Goal: Task Accomplishment & Management: Use online tool/utility

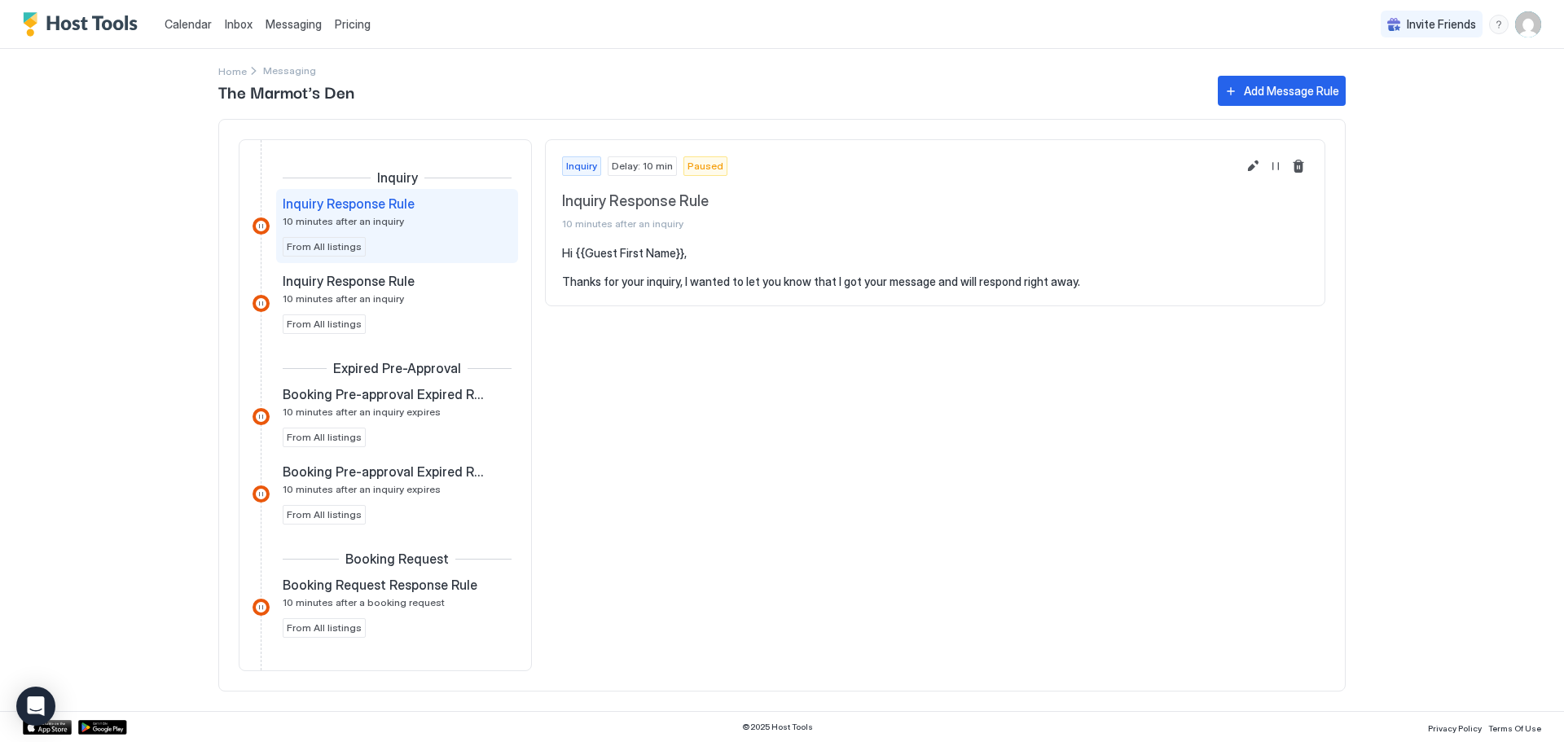
scroll to position [549, 0]
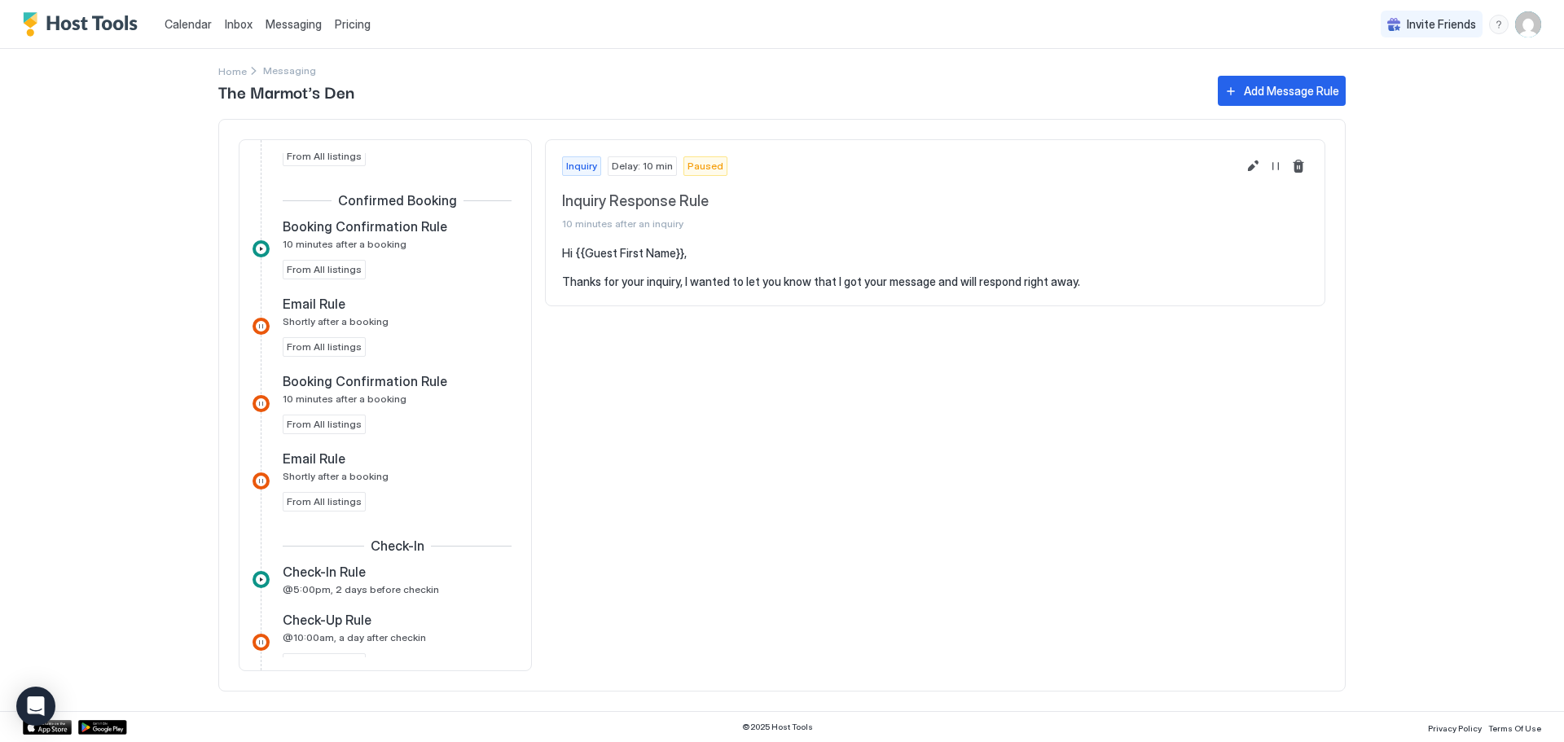
click at [195, 25] on span "Calendar" at bounding box center [188, 24] width 47 height 14
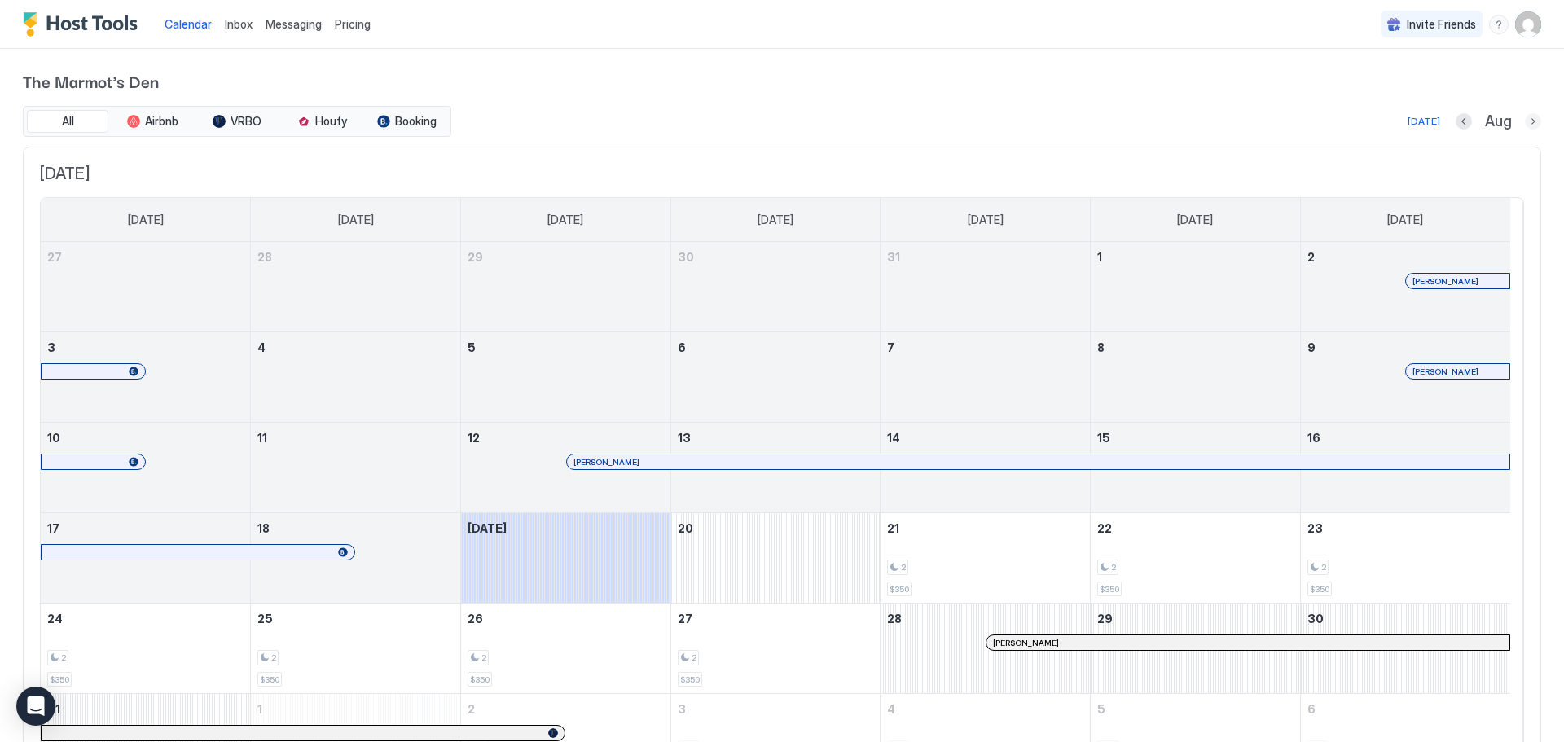
click at [1525, 119] on button "Next month" at bounding box center [1533, 121] width 16 height 16
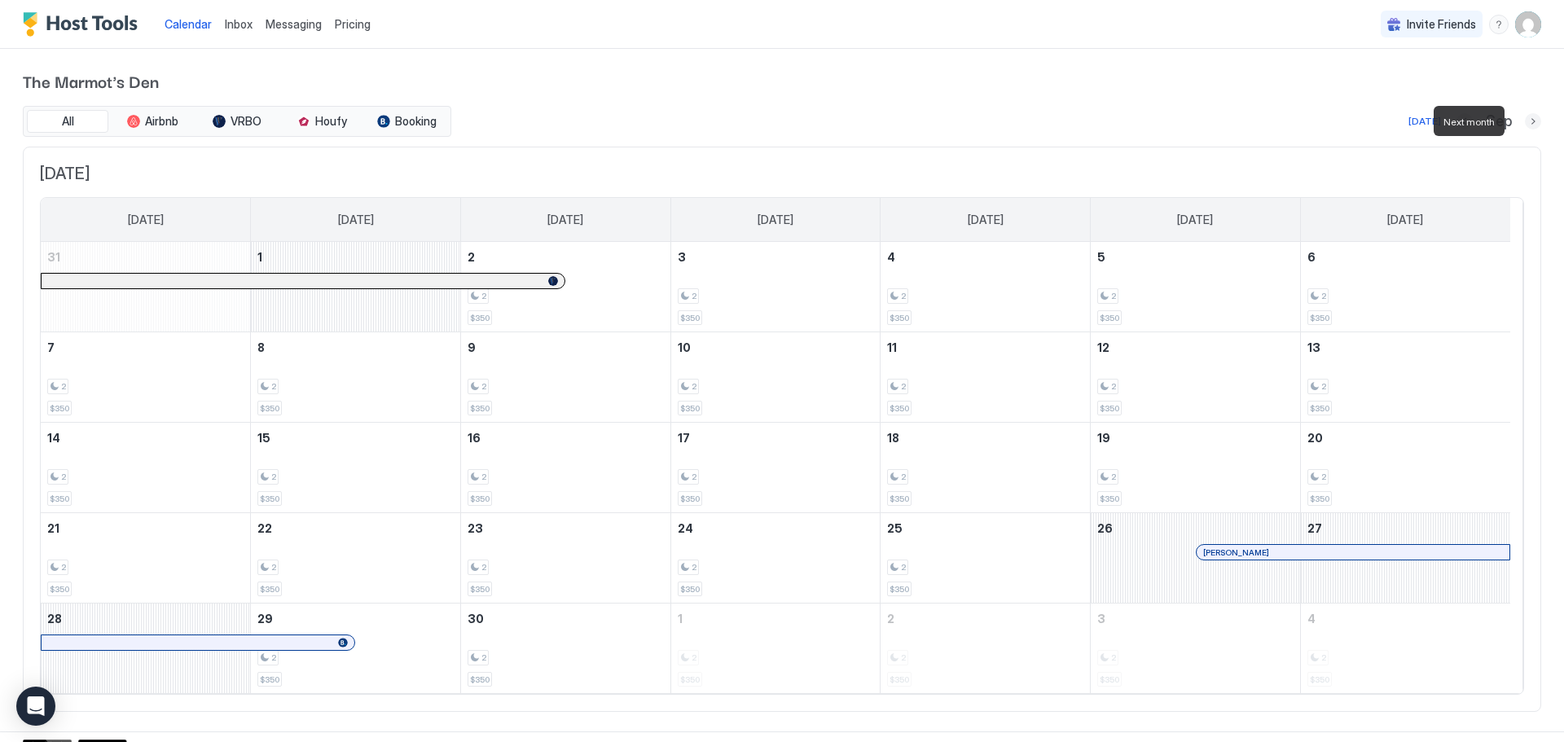
click at [1525, 122] on button "Next month" at bounding box center [1533, 121] width 16 height 16
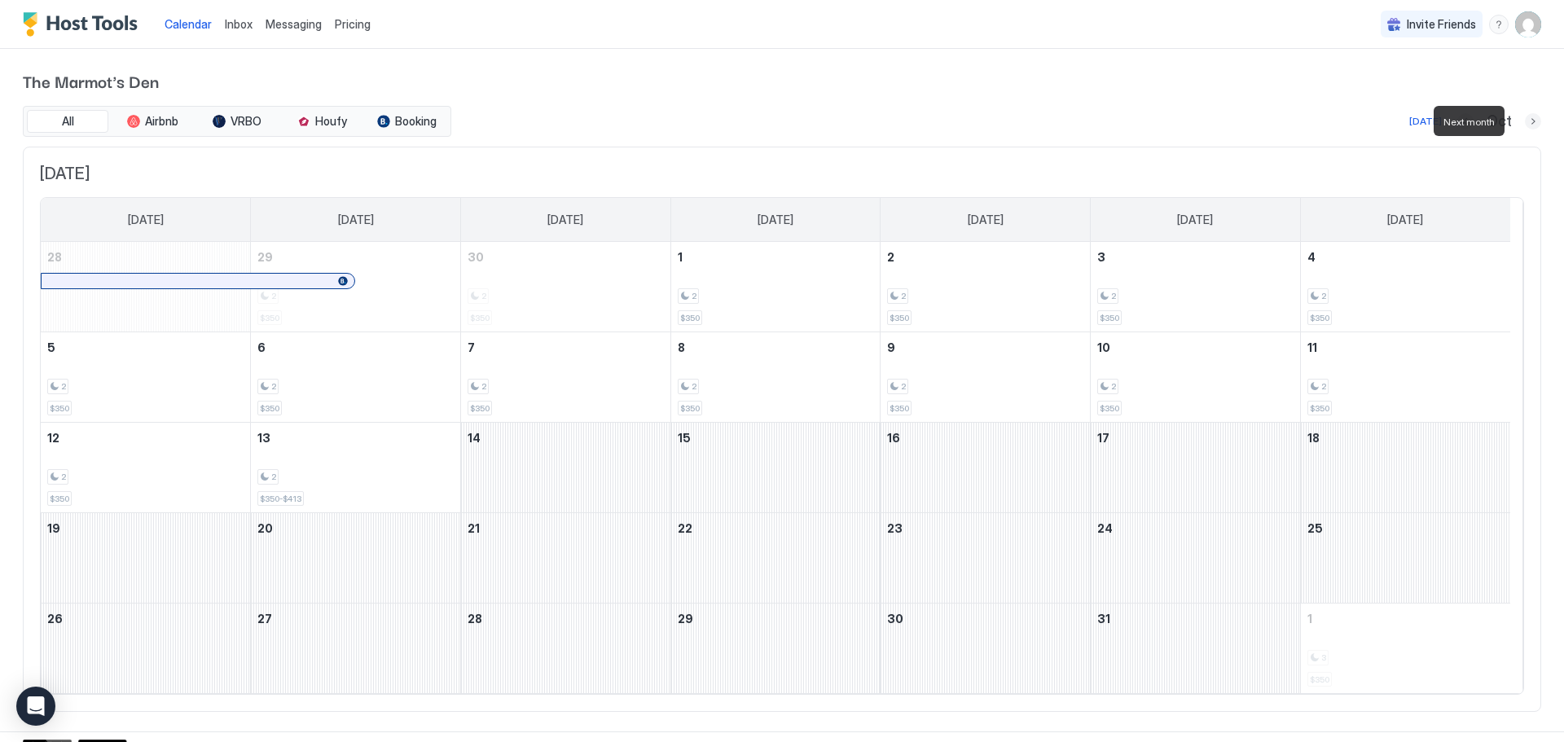
click at [1525, 122] on button "Next month" at bounding box center [1533, 121] width 16 height 16
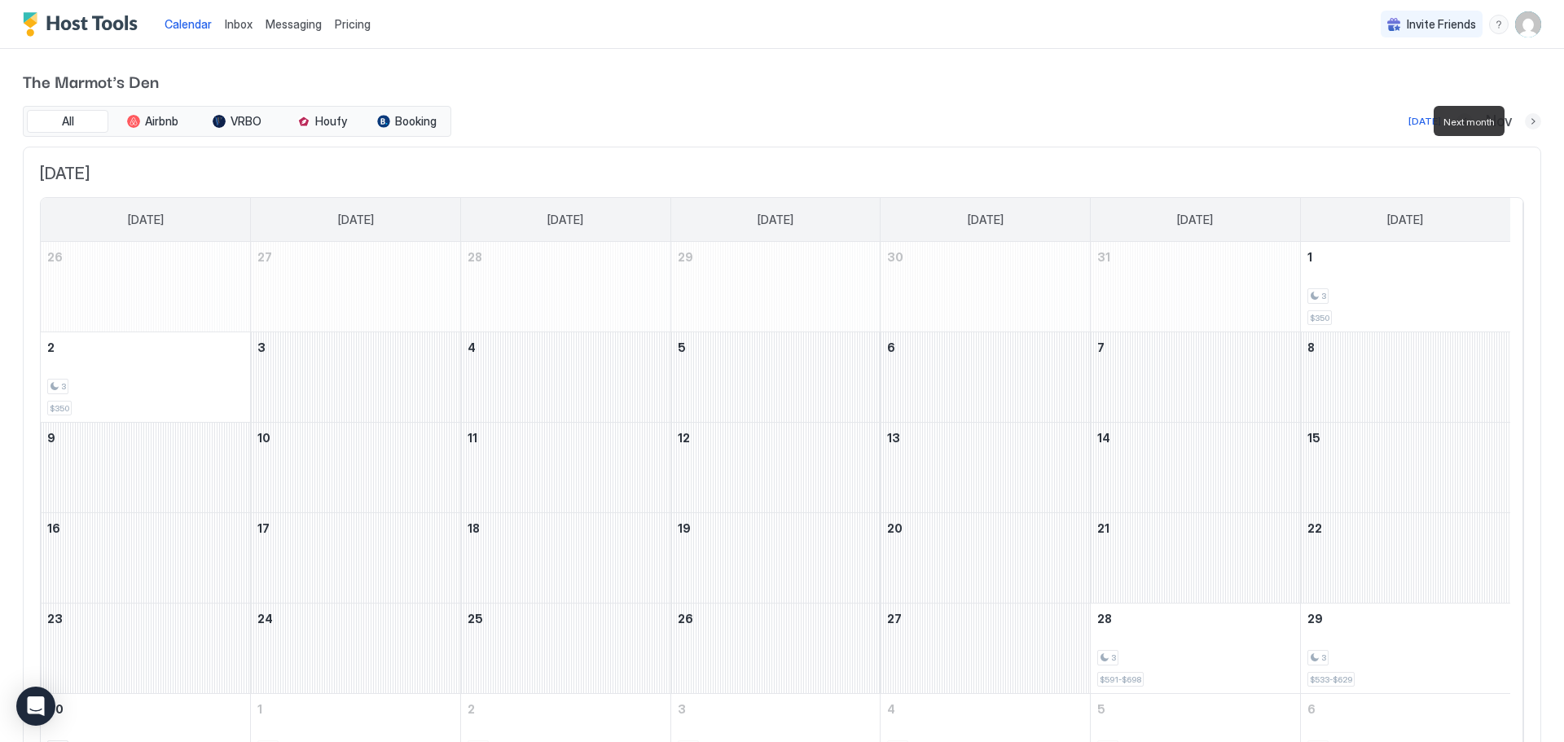
click at [1525, 122] on button "Next month" at bounding box center [1533, 121] width 16 height 16
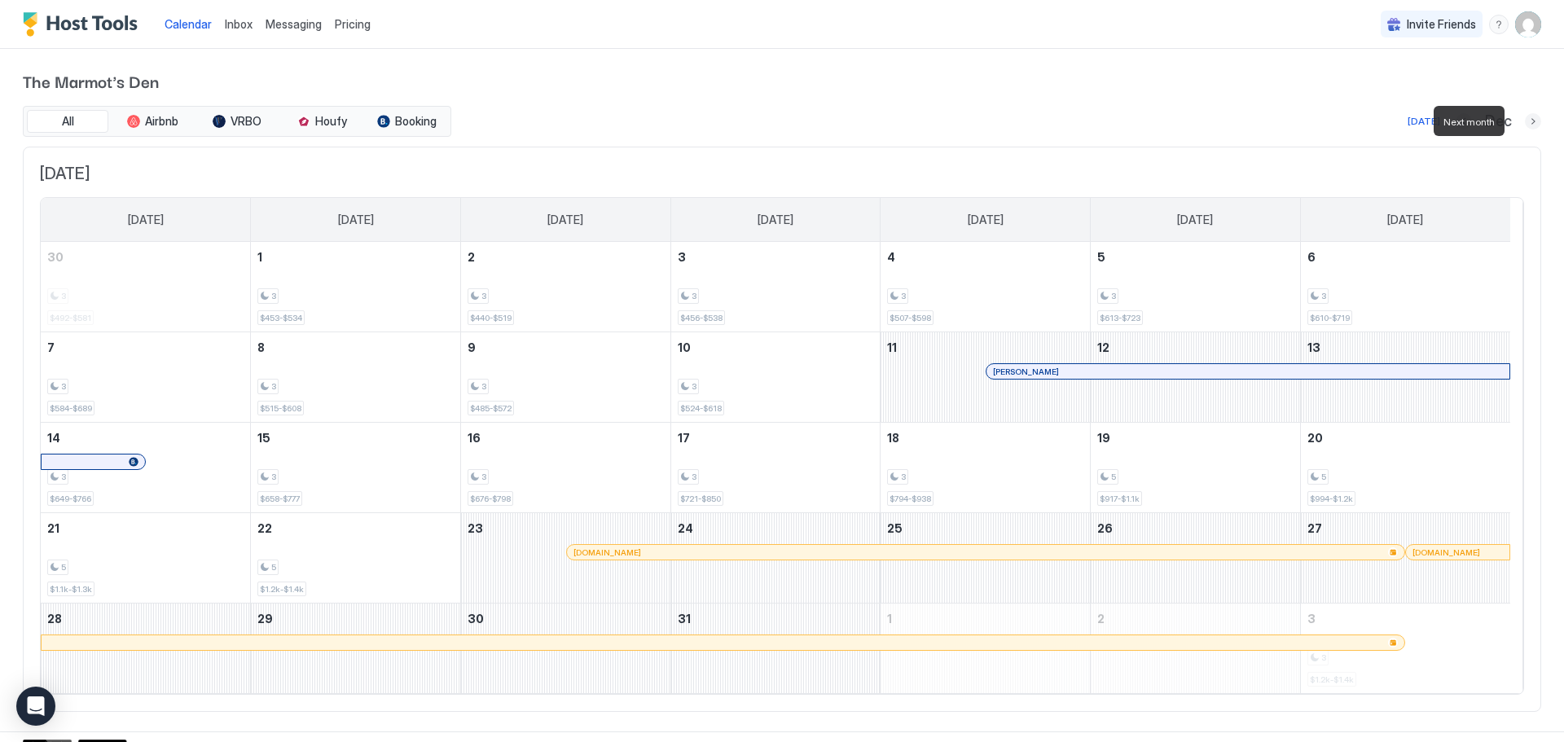
click at [1525, 122] on button "Next month" at bounding box center [1533, 121] width 16 height 16
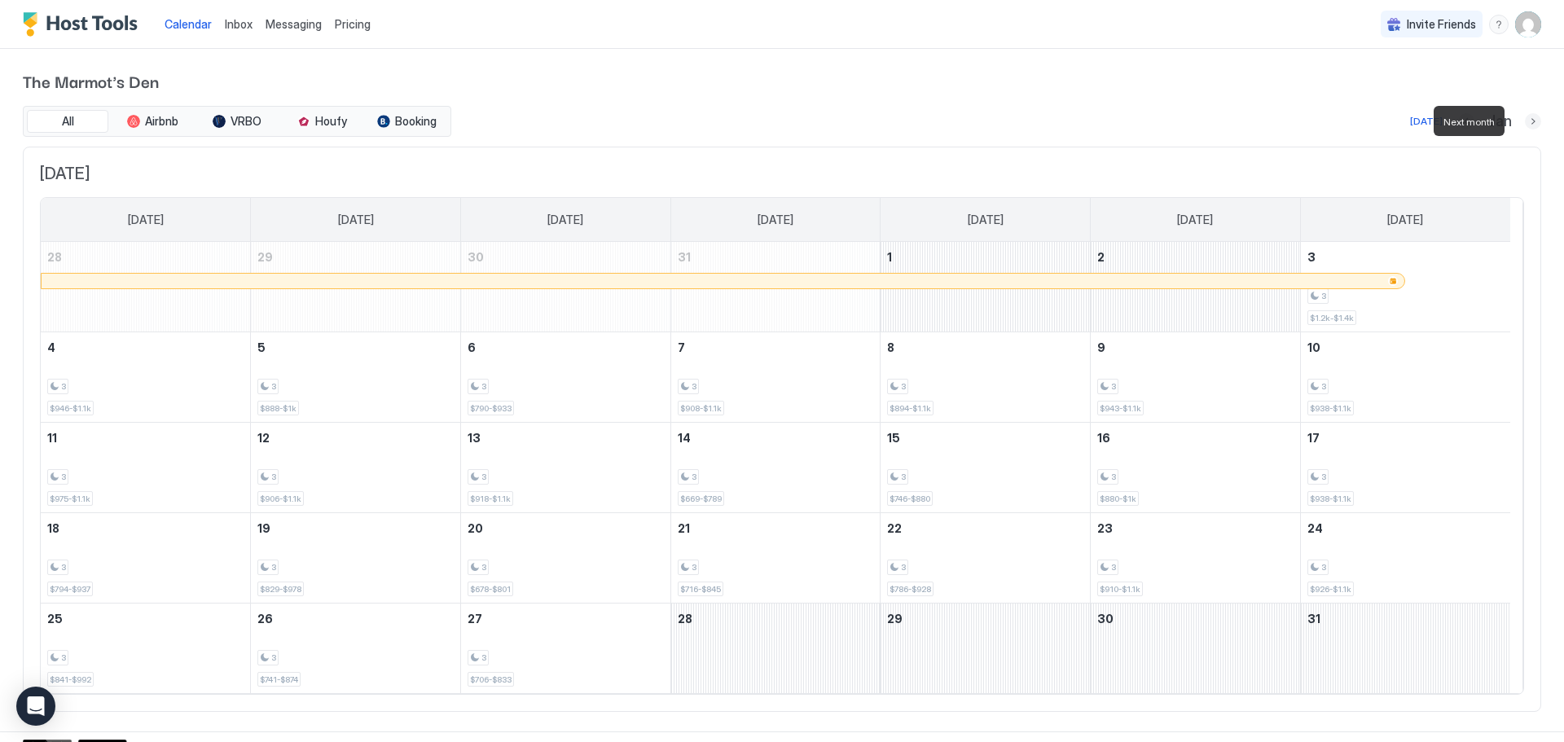
click at [1525, 122] on button "Next month" at bounding box center [1533, 121] width 16 height 16
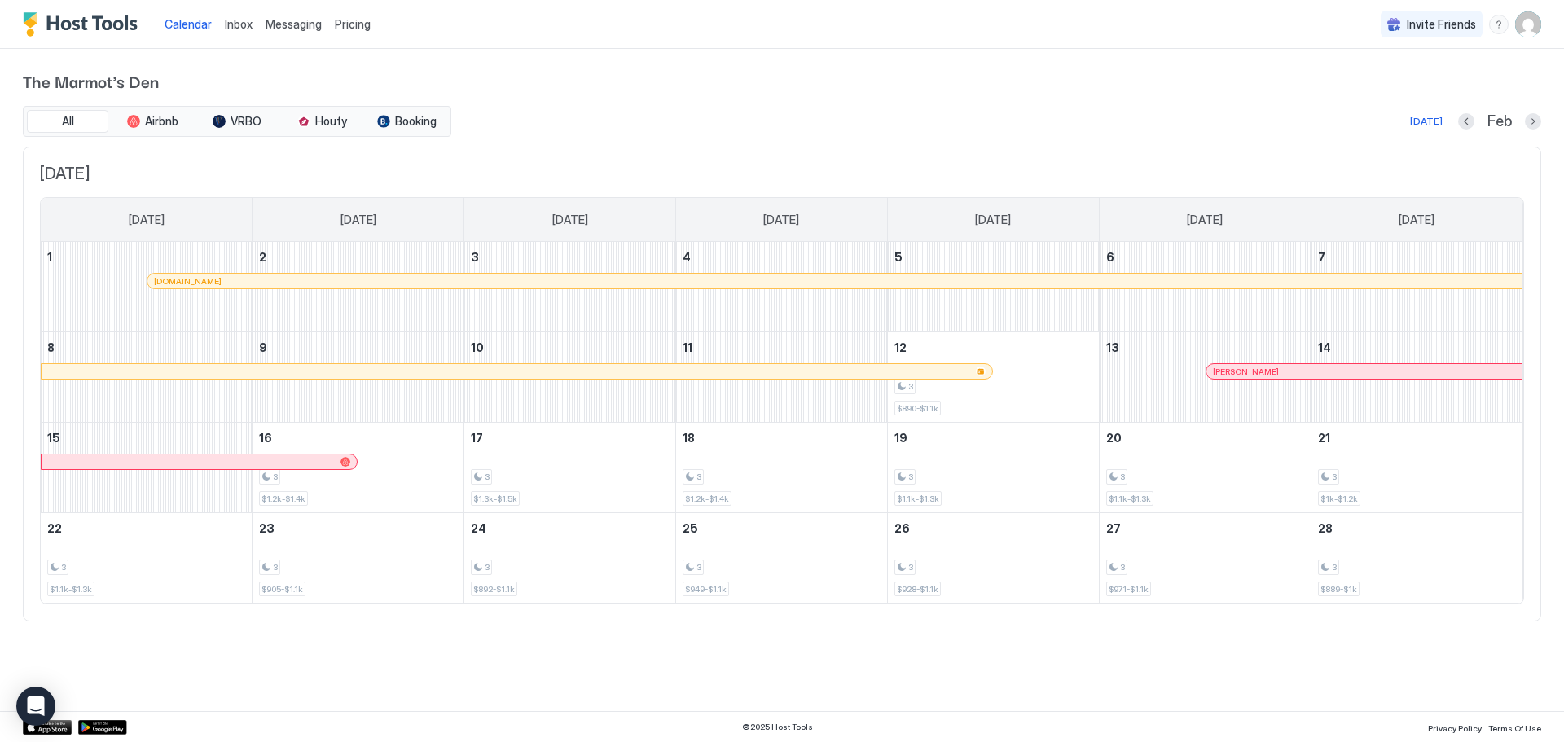
click at [1521, 122] on div "Feb" at bounding box center [1499, 121] width 83 height 19
click at [1534, 123] on button "Next month" at bounding box center [1533, 121] width 16 height 16
